Goal: Task Accomplishment & Management: Manage account settings

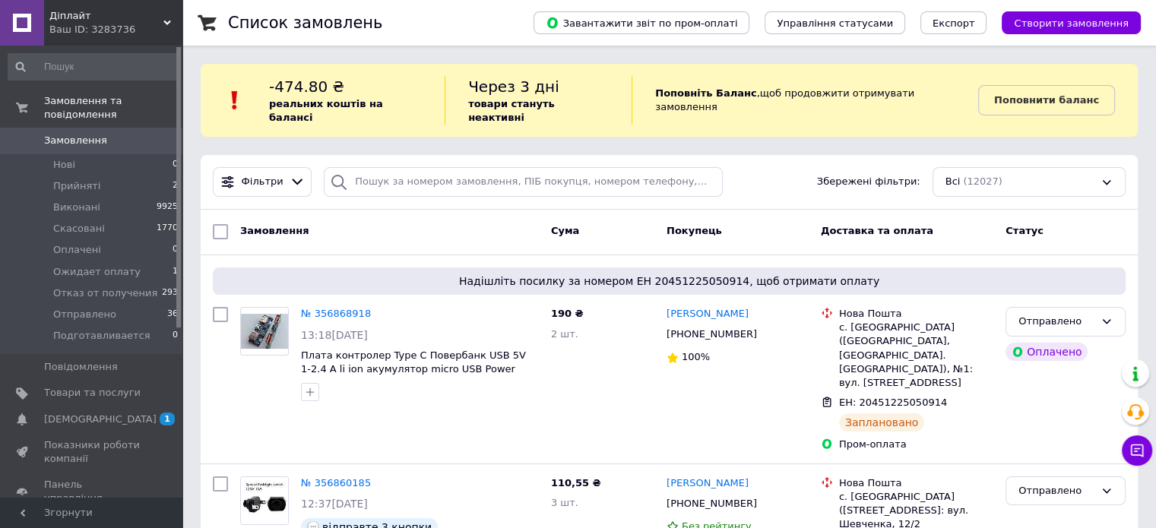
scroll to position [1501, 0]
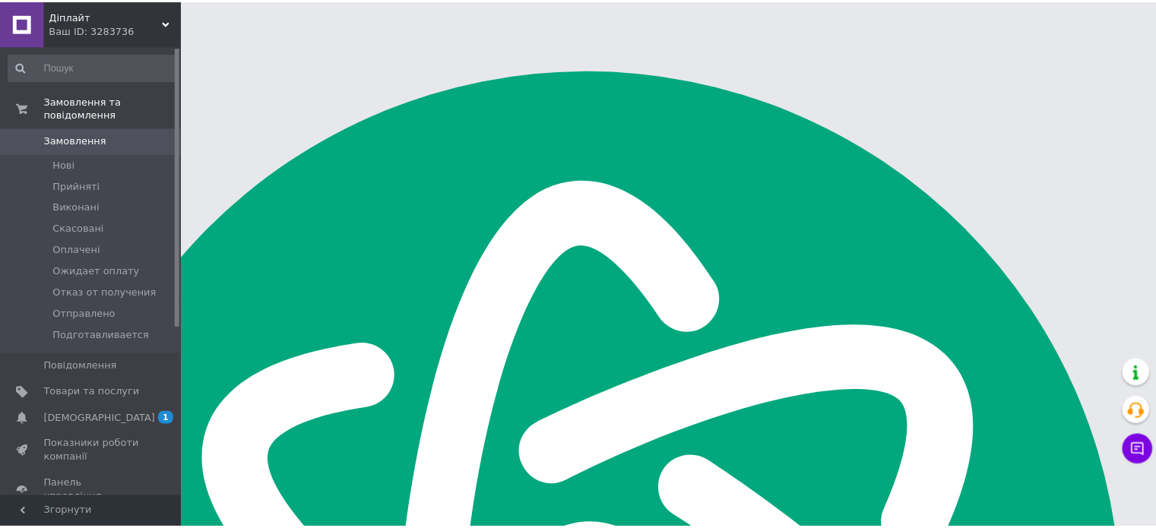
scroll to position [1501, 0]
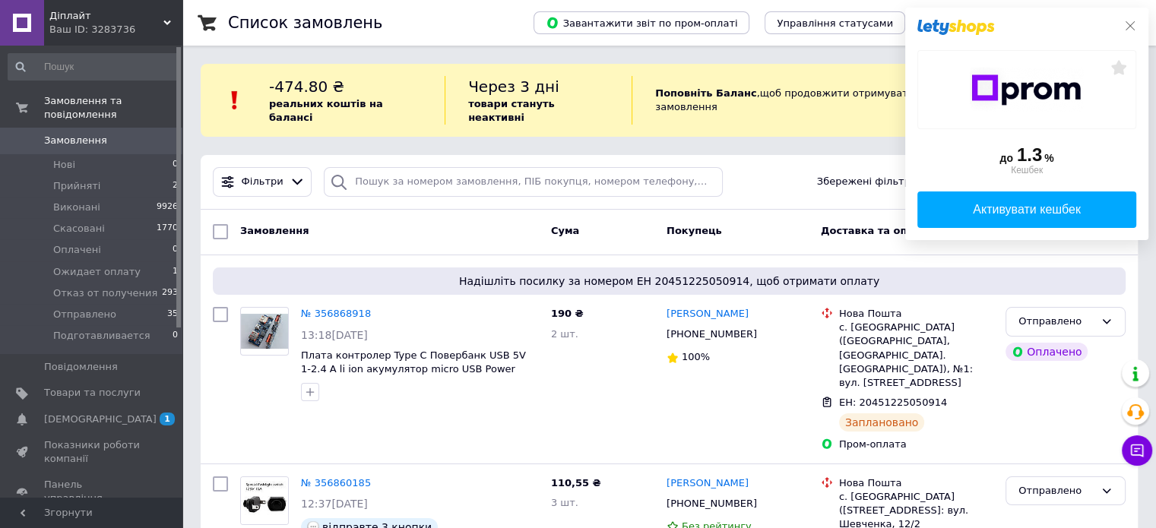
click at [1135, 24] on icon at bounding box center [1130, 26] width 12 height 12
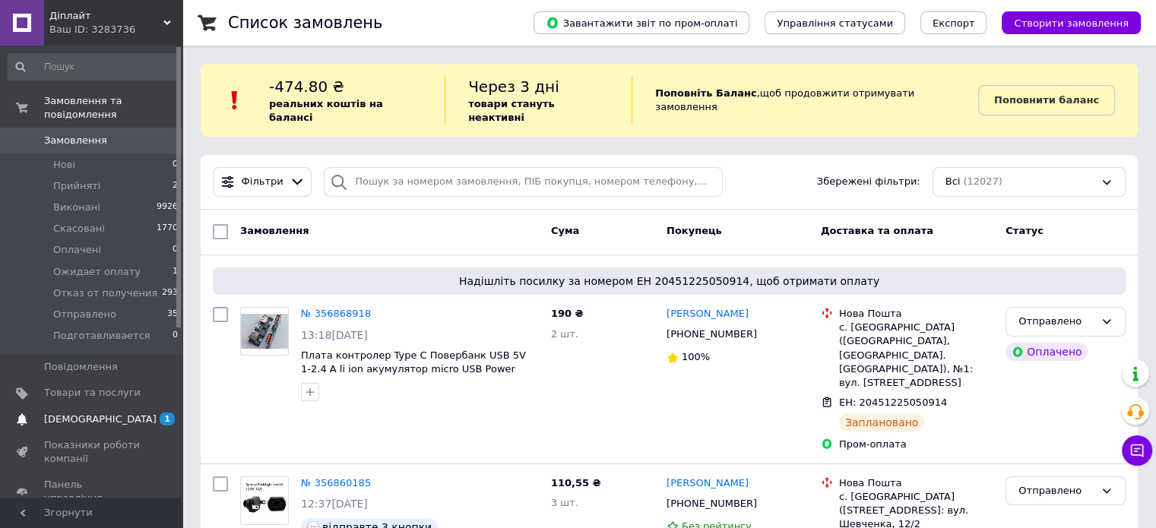
click at [79, 413] on link "Сповіщення 1 0" at bounding box center [93, 420] width 187 height 26
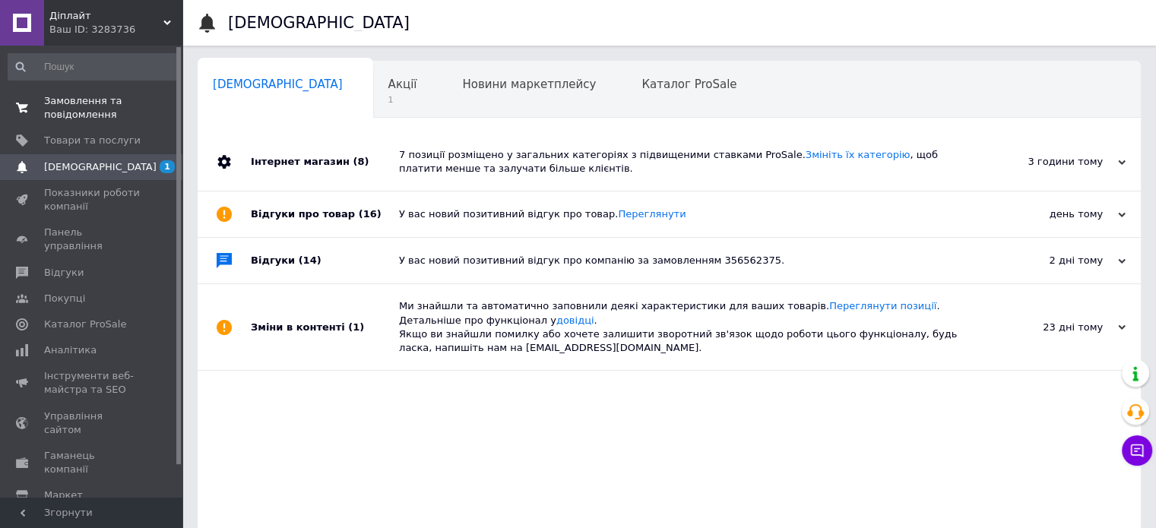
click at [69, 116] on span "Замовлення та повідомлення" at bounding box center [92, 107] width 96 height 27
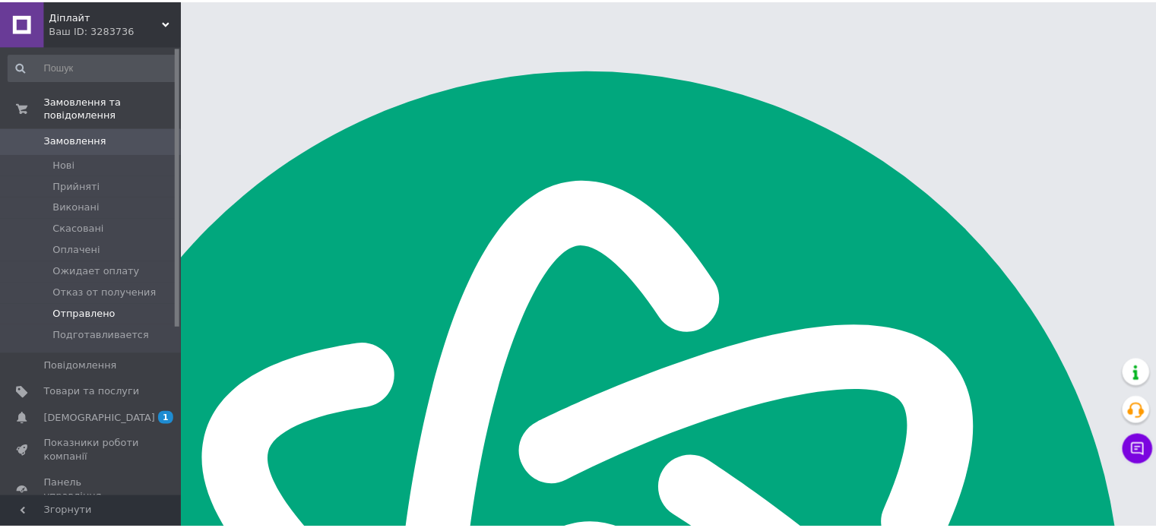
scroll to position [1501, 0]
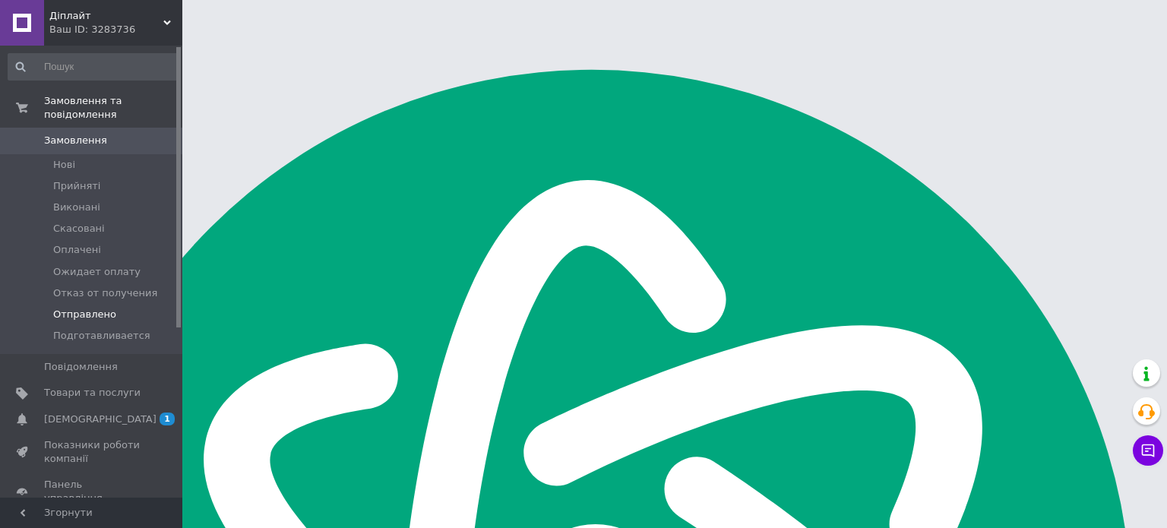
click at [109, 304] on li "Отправлено" at bounding box center [93, 314] width 187 height 21
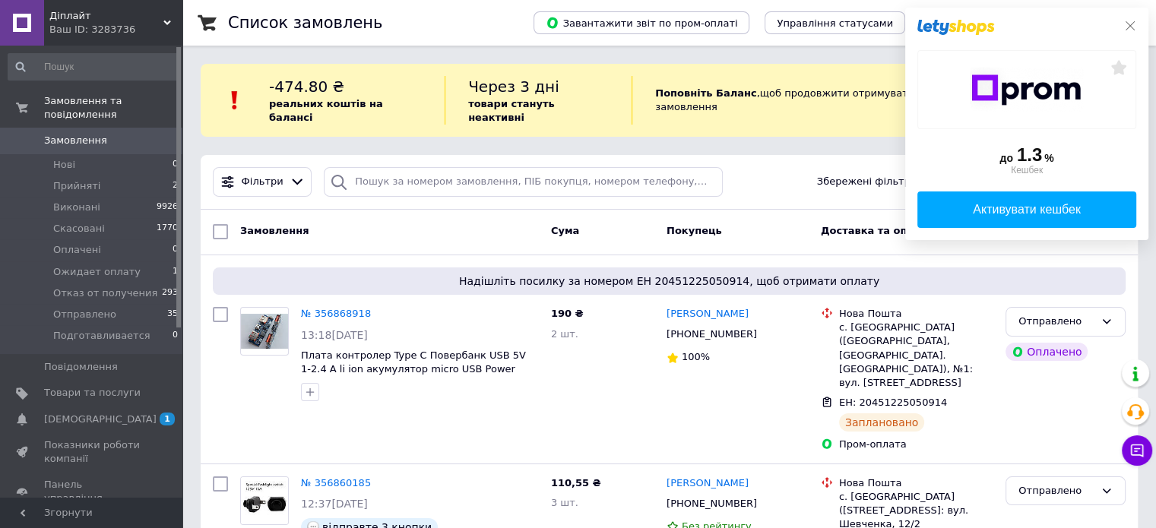
click at [1125, 27] on icon at bounding box center [1130, 26] width 12 height 12
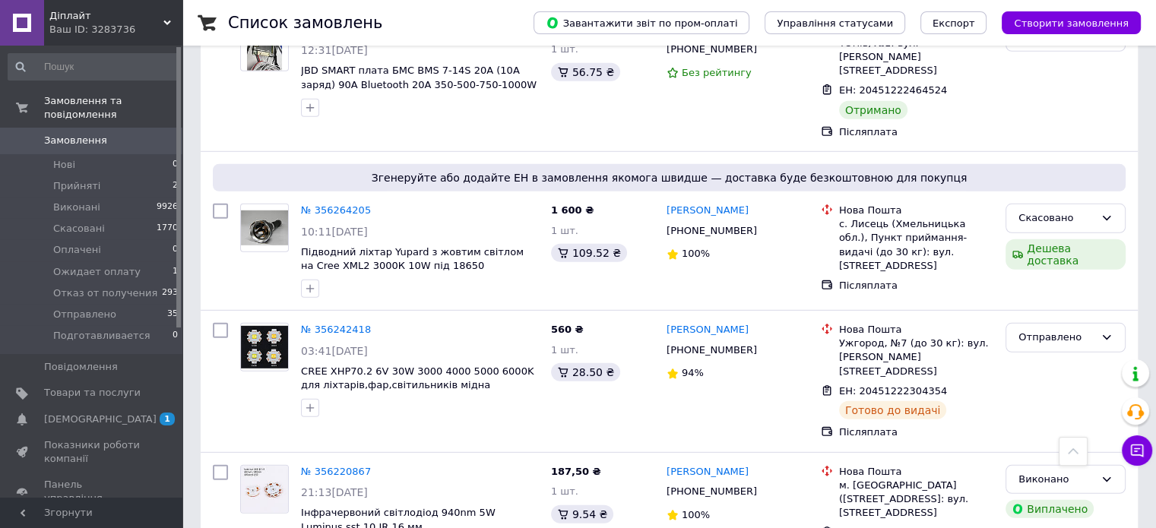
scroll to position [4483, 0]
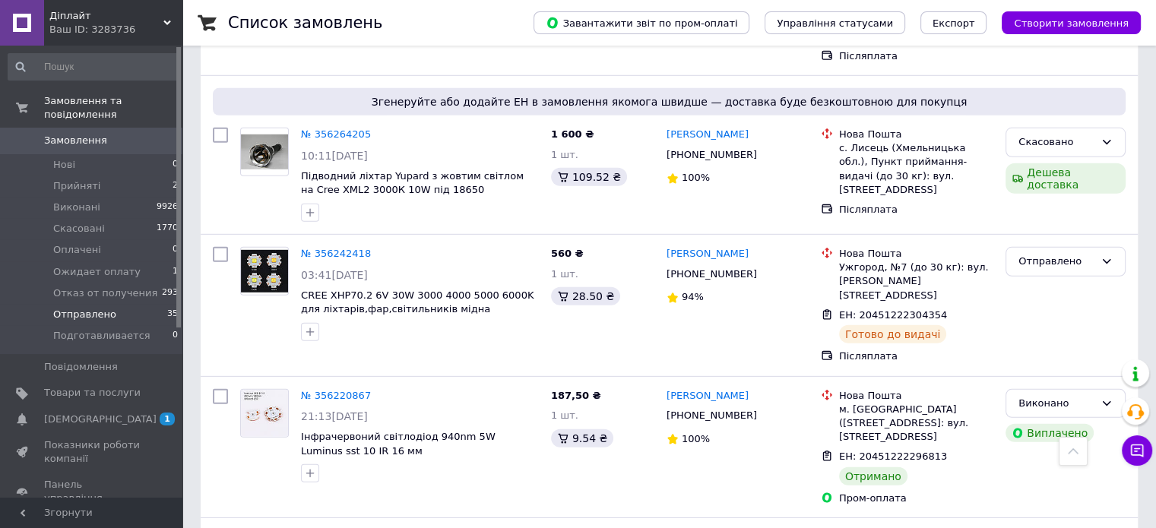
click at [123, 304] on li "Отправлено 35" at bounding box center [93, 314] width 187 height 21
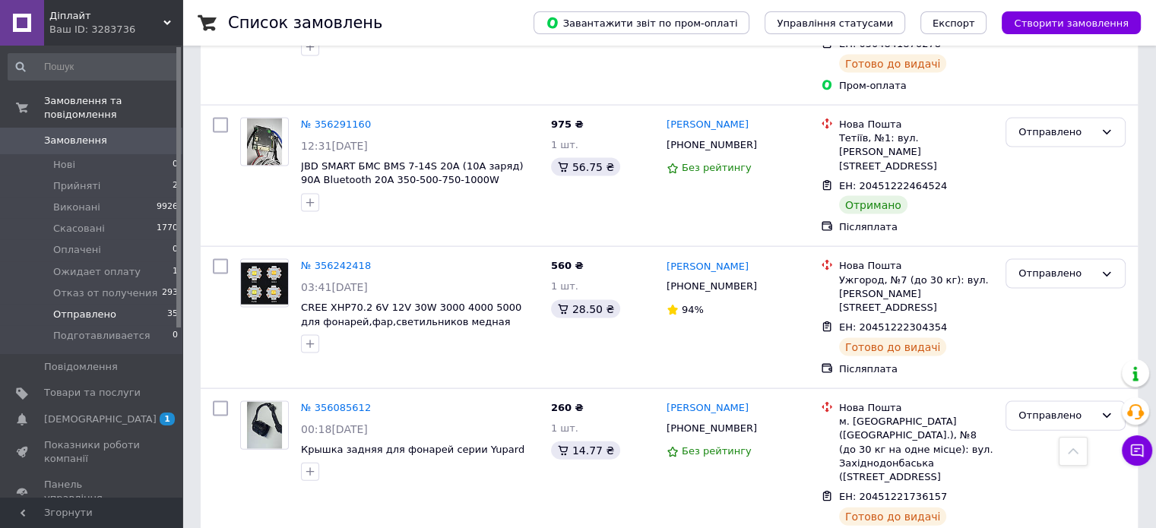
scroll to position [3033, 0]
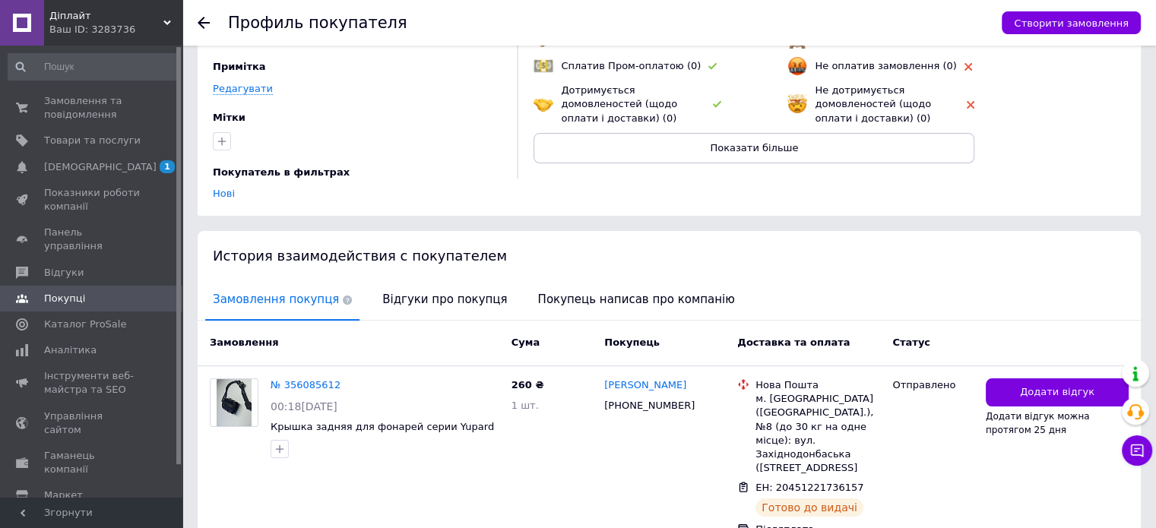
scroll to position [219, 0]
